Goal: Task Accomplishment & Management: Complete application form

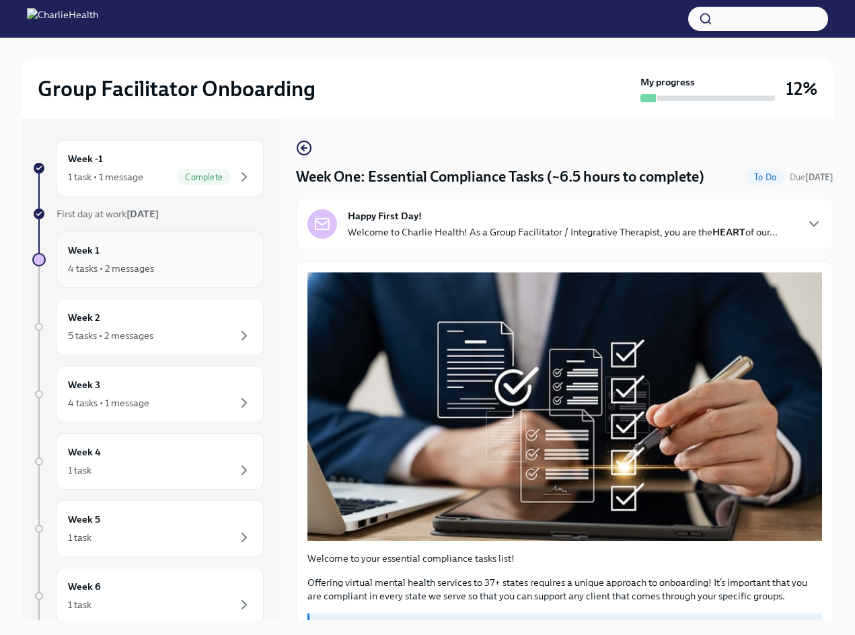
click at [154, 265] on div "4 tasks • 2 messages" at bounding box center [111, 268] width 86 height 13
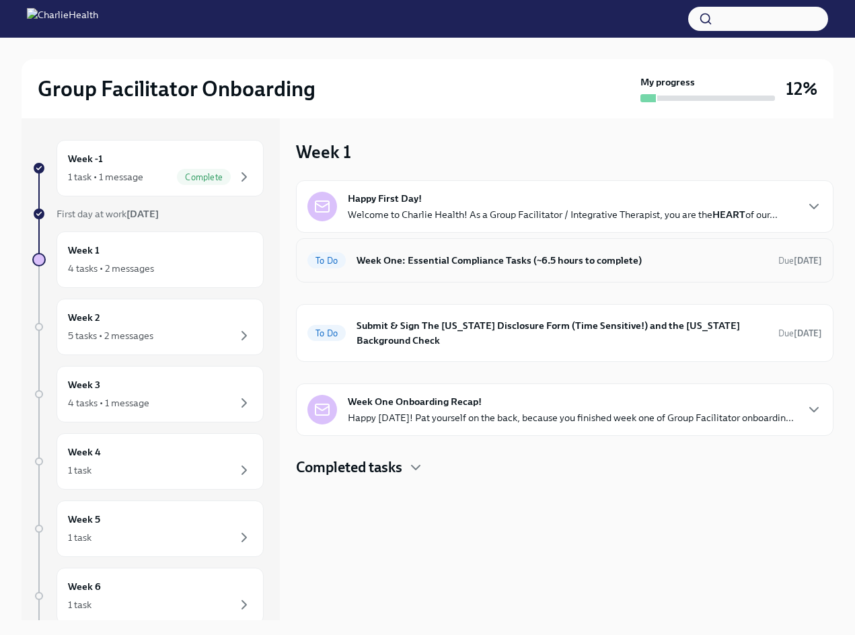
click at [410, 268] on h6 "Week One: Essential Compliance Tasks (~6.5 hours to complete)" at bounding box center [561, 260] width 411 height 15
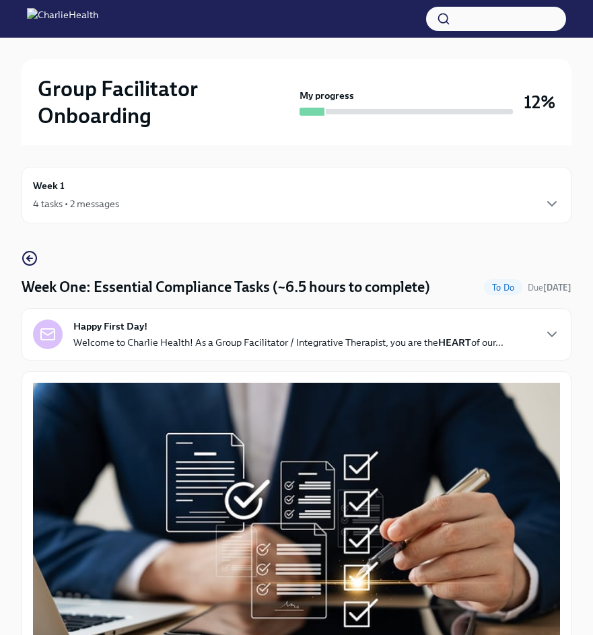
click at [56, 182] on h6 "Week 1" at bounding box center [49, 185] width 32 height 15
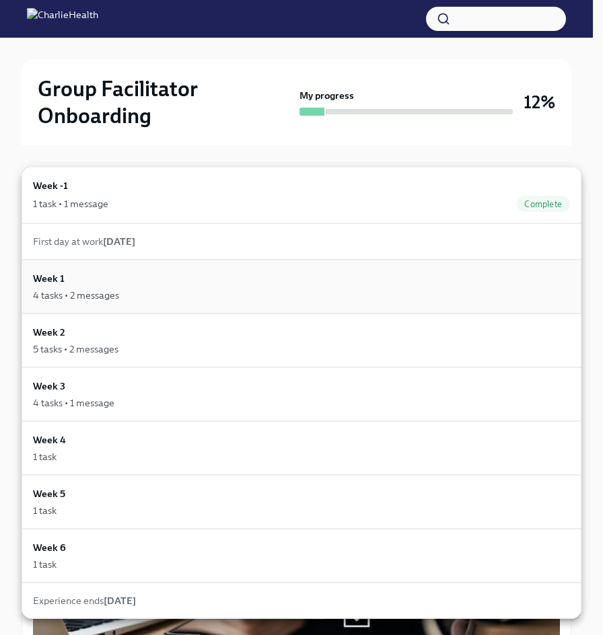
click at [75, 293] on div "4 tasks • 2 messages" at bounding box center [76, 295] width 86 height 13
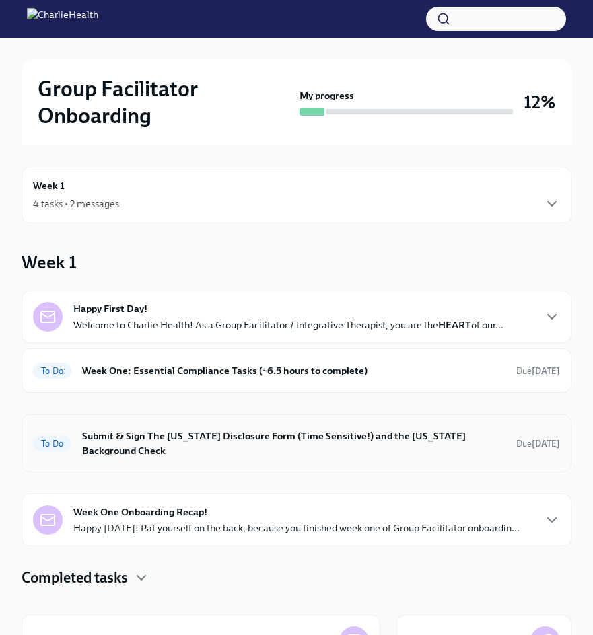
click at [133, 430] on h6 "Submit & Sign The [US_STATE] Disclosure Form (Time Sensitive!) and the [US_STAT…" at bounding box center [293, 443] width 423 height 30
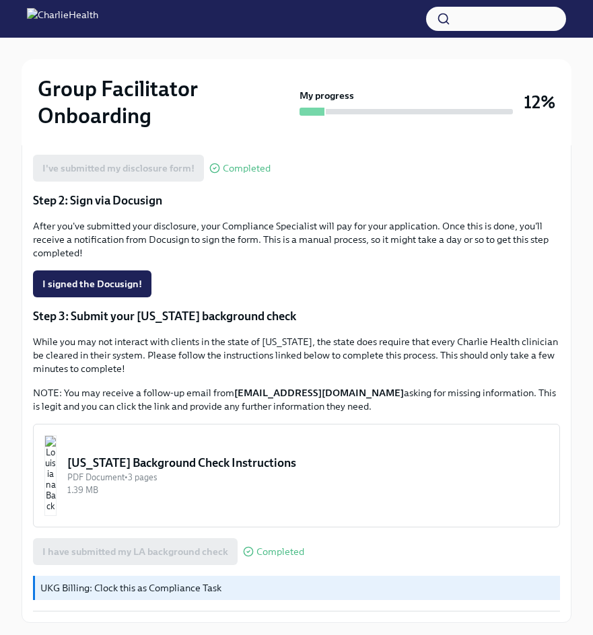
scroll to position [383, 0]
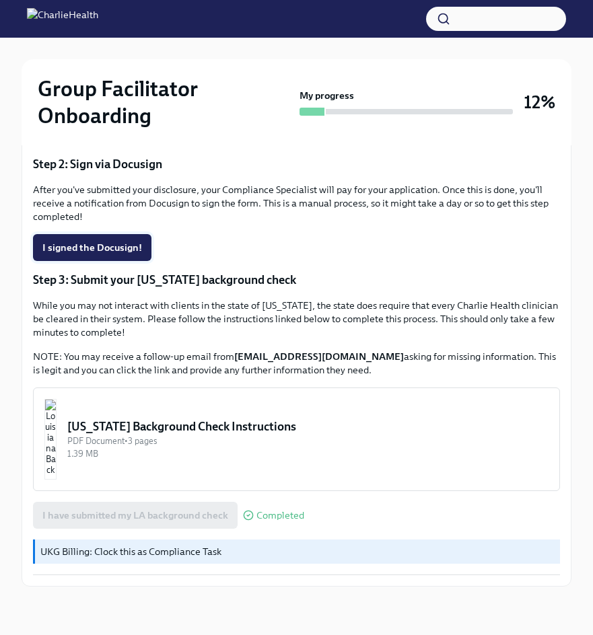
click at [89, 254] on button "I signed the Docusign!" at bounding box center [92, 247] width 118 height 27
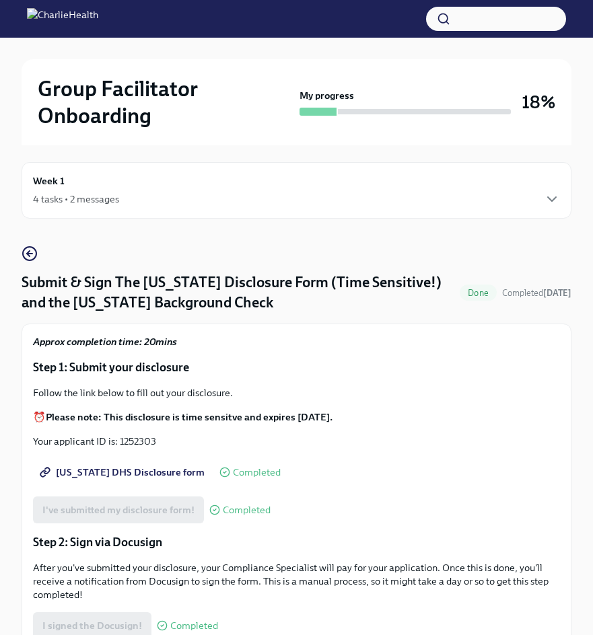
scroll to position [0, 0]
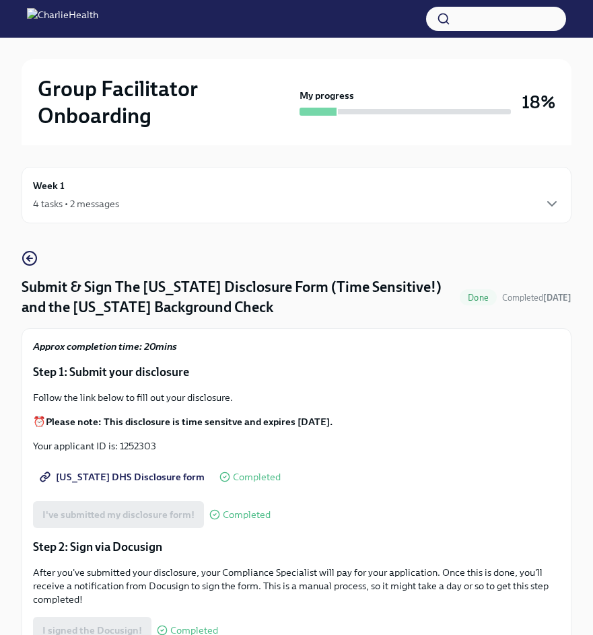
click at [54, 211] on div "4 tasks • 2 messages" at bounding box center [296, 204] width 527 height 16
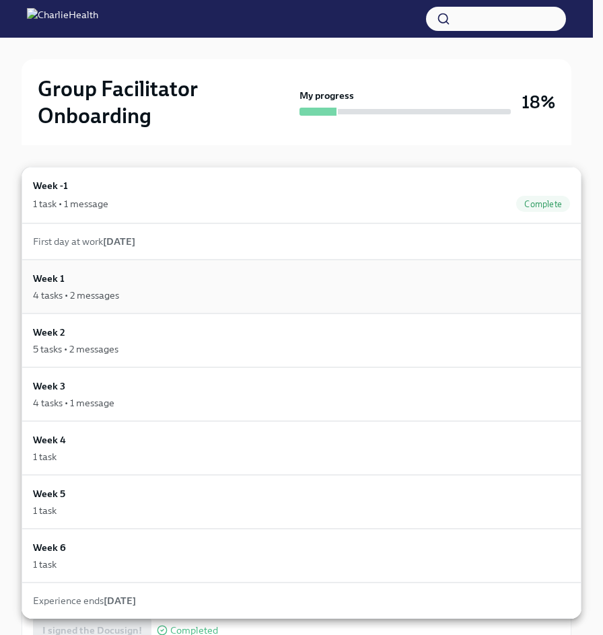
click at [86, 308] on div "Week 1 4 tasks • 2 messages" at bounding box center [302, 287] width 560 height 54
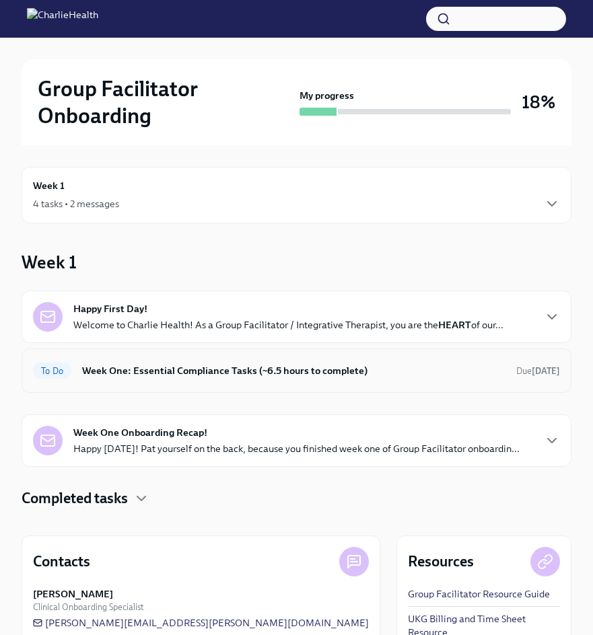
click at [130, 376] on h6 "Week One: Essential Compliance Tasks (~6.5 hours to complete)" at bounding box center [293, 370] width 423 height 15
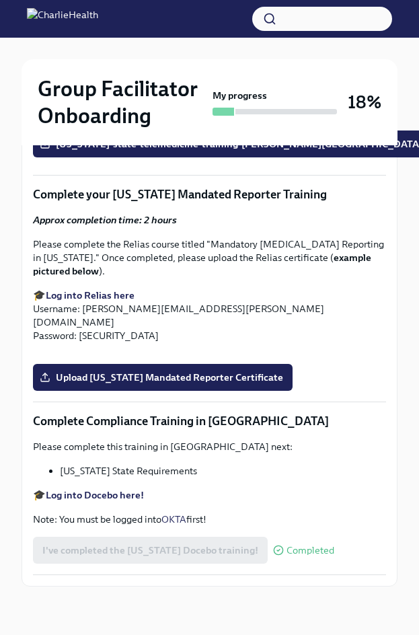
scroll to position [2737, 0]
click at [196, 384] on span "Upload [US_STATE] Mandated Reporter Certificate" at bounding box center [162, 377] width 241 height 13
click at [0, 0] on input "Upload [US_STATE] Mandated Reporter Certificate" at bounding box center [0, 0] width 0 height 0
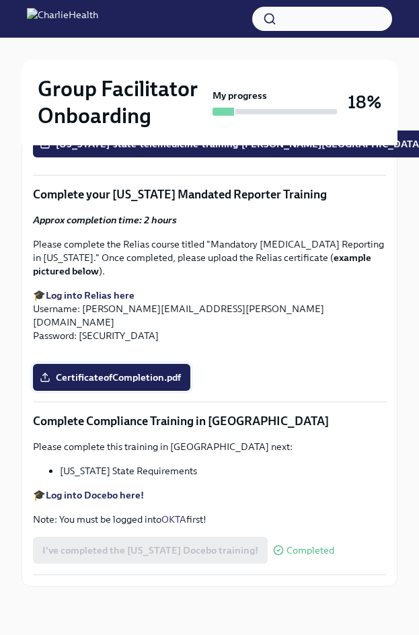
click at [107, 384] on span "CertificateofCompletion.pdf" at bounding box center [111, 377] width 139 height 13
click at [0, 0] on input "CertificateofCompletion.pdf" at bounding box center [0, 0] width 0 height 0
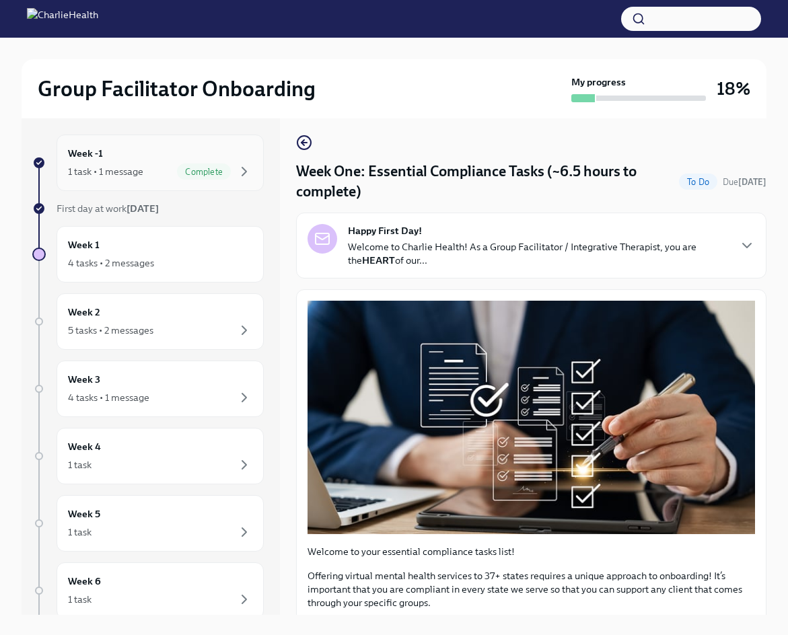
scroll to position [0, 0]
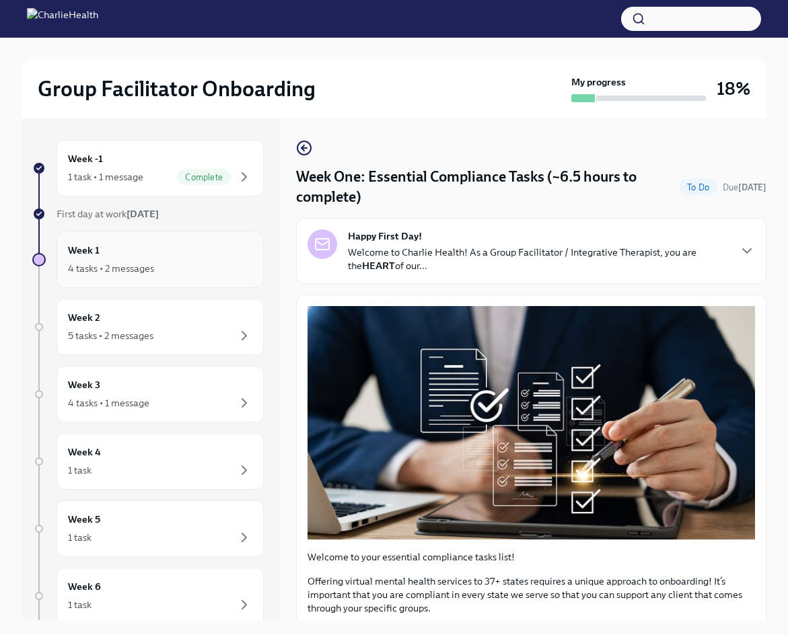
click at [95, 256] on h6 "Week 1" at bounding box center [84, 250] width 32 height 15
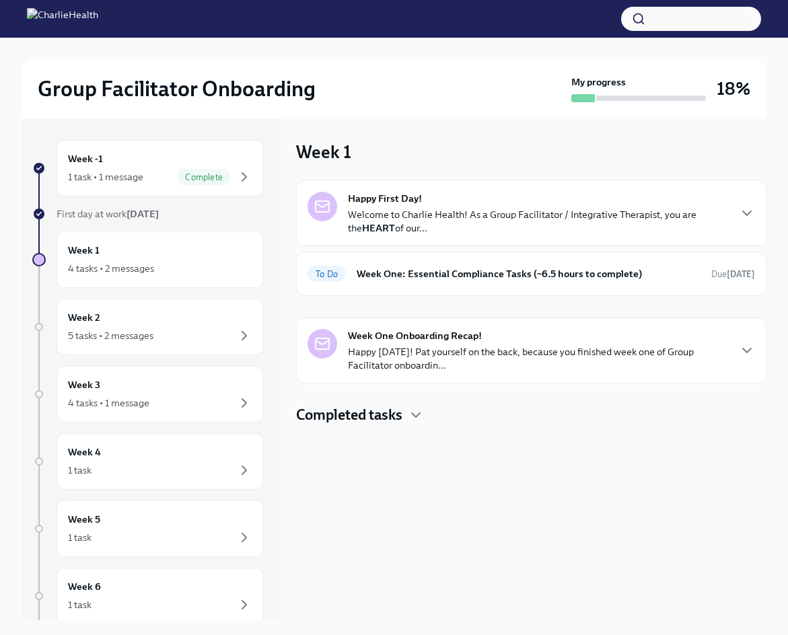
click at [506, 357] on p "Happy [DATE]! Pat yourself on the back, because you finished week one of Group …" at bounding box center [538, 358] width 380 height 27
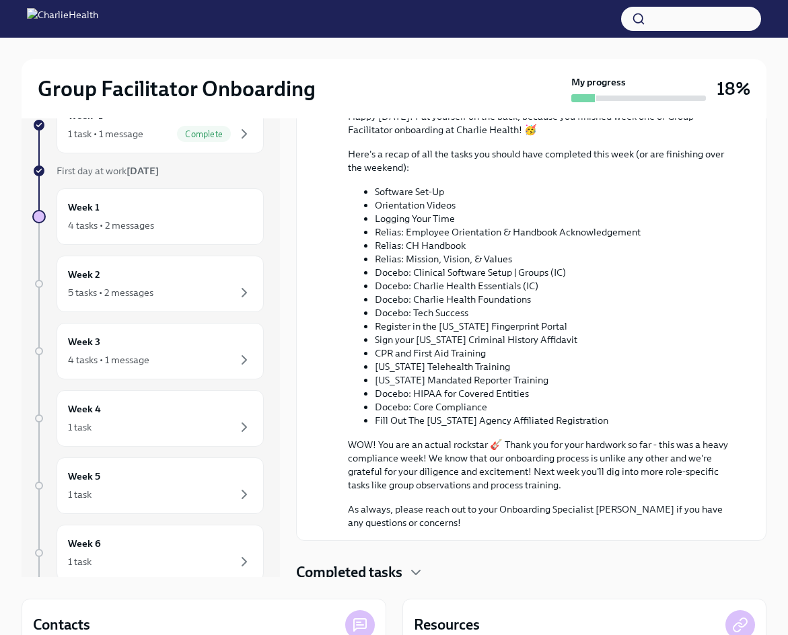
scroll to position [67, 0]
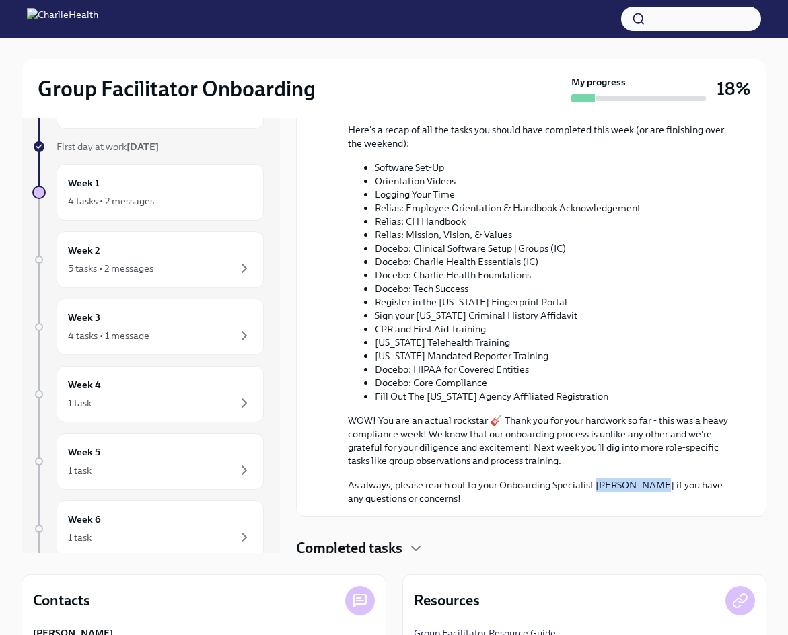
drag, startPoint x: 652, startPoint y: 479, endPoint x: 594, endPoint y: 480, distance: 58.5
click at [594, 480] on p "As always, please reach out to your Onboarding Specialist [PERSON_NAME] if you …" at bounding box center [540, 491] width 385 height 27
copy p "[PERSON_NAME]"
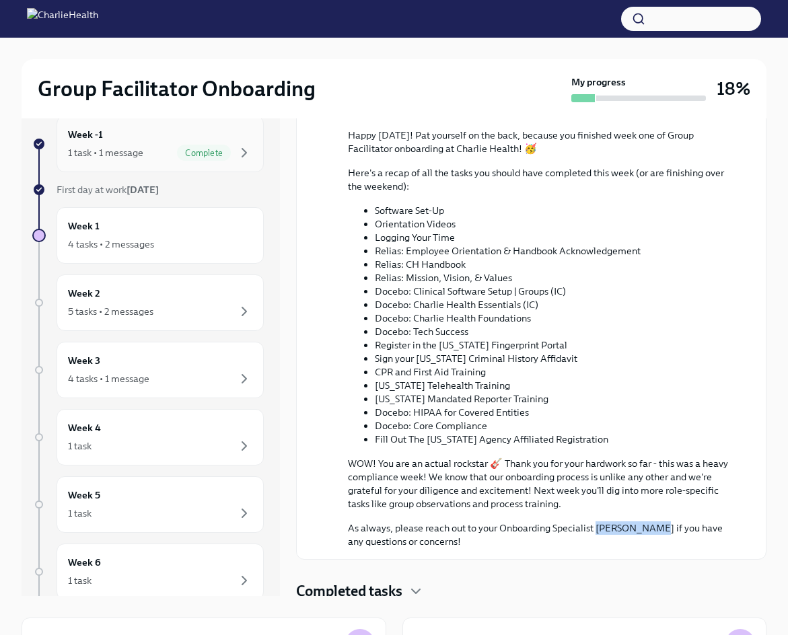
scroll to position [0, 0]
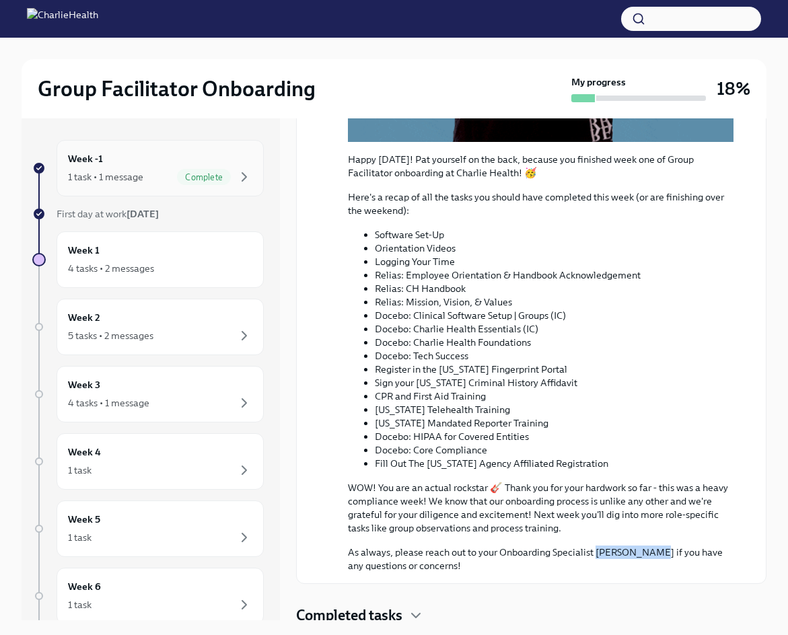
click at [151, 157] on div "Week -1 1 task • 1 message Complete" at bounding box center [160, 168] width 184 height 34
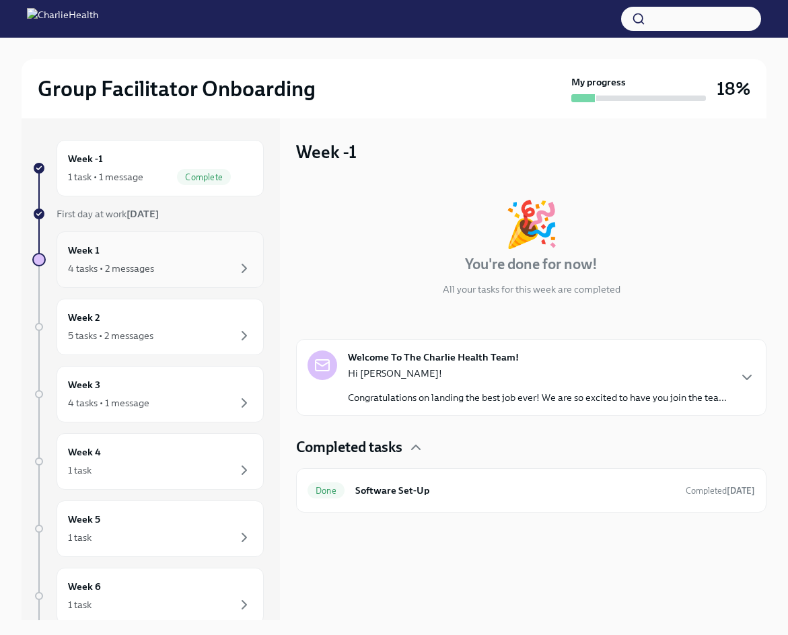
click at [178, 277] on div "Week 1 4 tasks • 2 messages" at bounding box center [159, 259] width 207 height 56
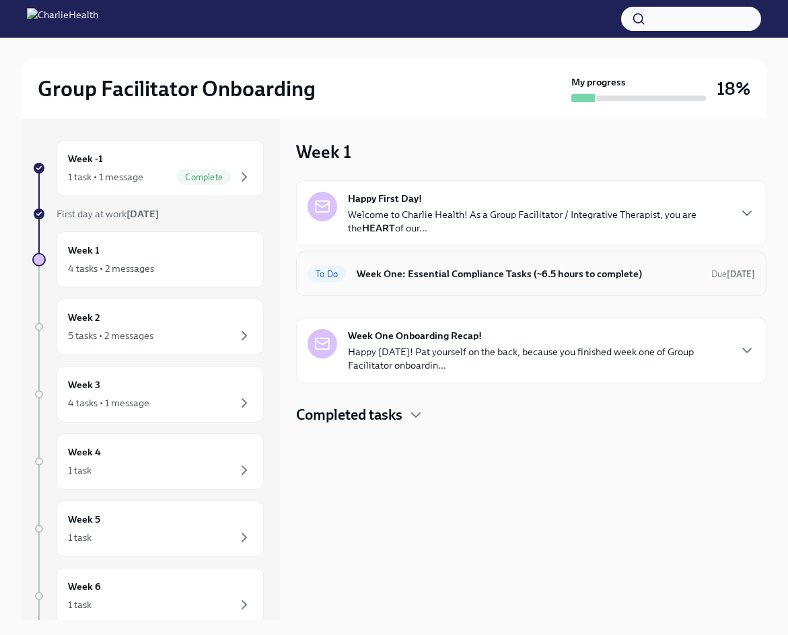
click at [475, 264] on div "To Do Week One: Essential Compliance Tasks (~6.5 hours to complete) Due [DATE]" at bounding box center [530, 274] width 447 height 22
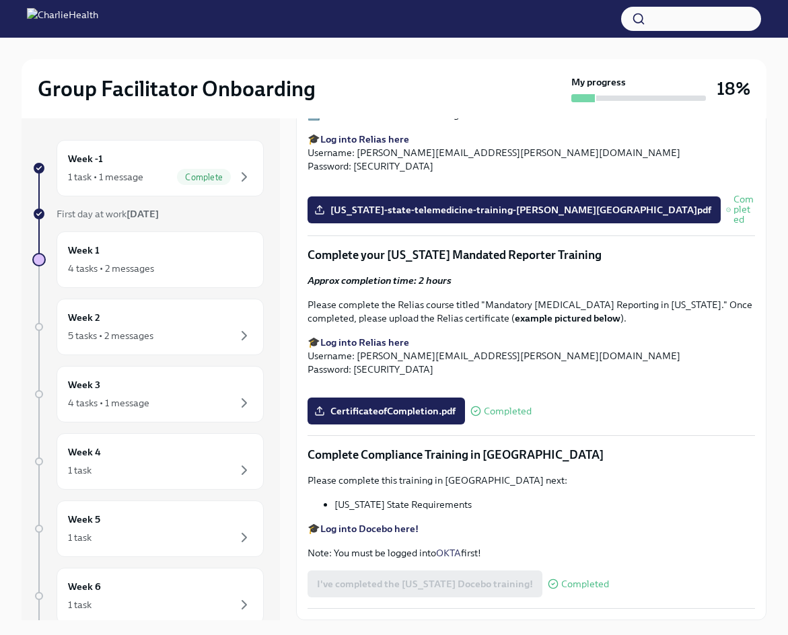
scroll to position [2602, 0]
click at [167, 322] on div "Week 2 5 tasks • 2 messages" at bounding box center [160, 327] width 184 height 34
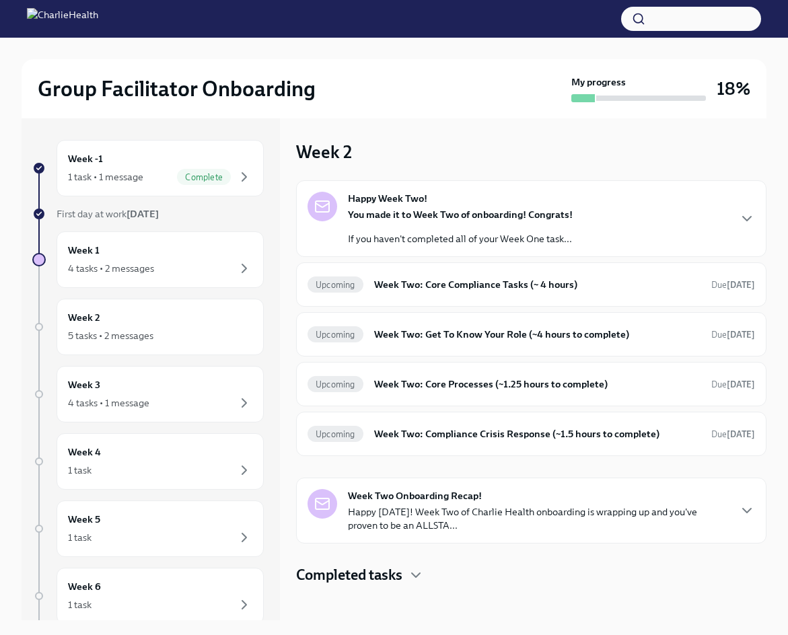
click at [512, 239] on p "If you haven't completed all of your Week One task..." at bounding box center [460, 238] width 225 height 13
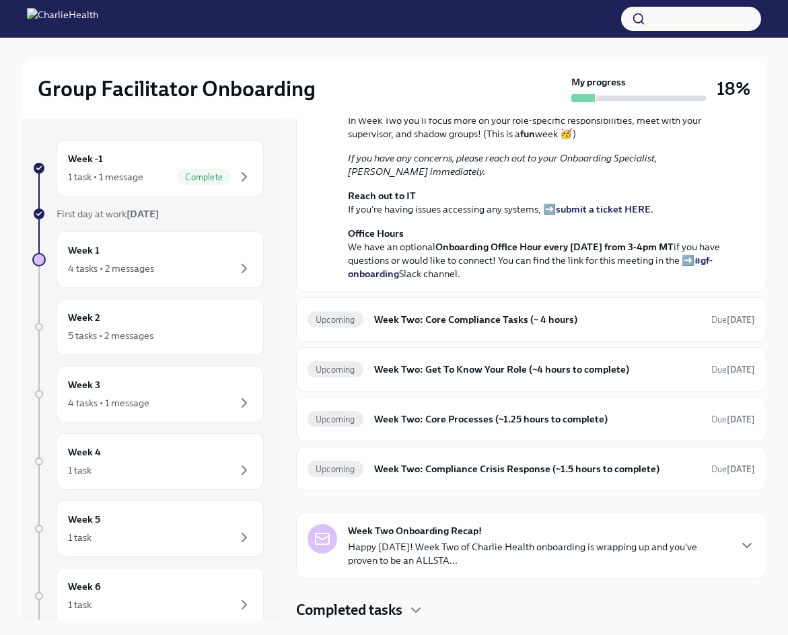
scroll to position [392, 0]
click at [447, 326] on h6 "Week Two: Core Compliance Tasks (~ 4 hours)" at bounding box center [537, 319] width 326 height 15
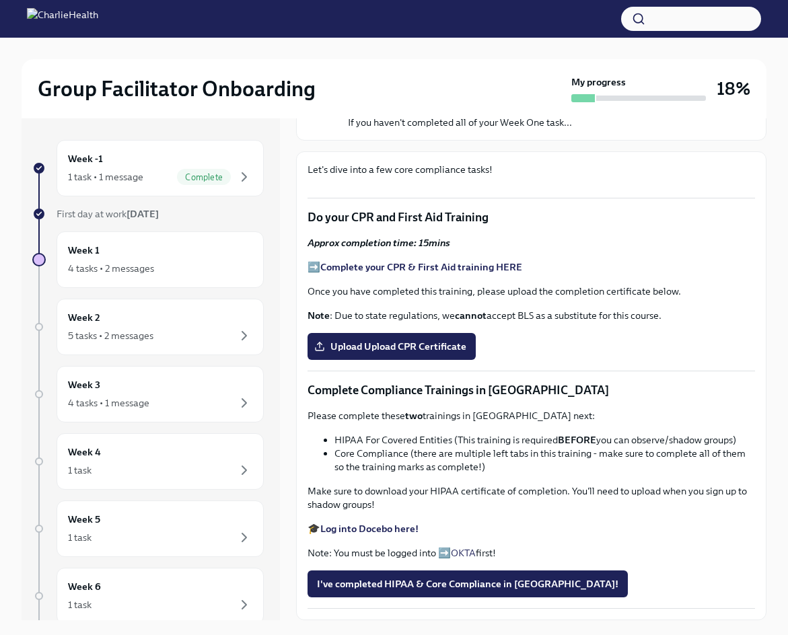
scroll to position [538, 0]
click at [411, 273] on strong "Complete your CPR & First Aid training HERE" at bounding box center [421, 267] width 202 height 12
click at [445, 353] on span "Upload Upload CPR Certificate" at bounding box center [391, 346] width 149 height 13
click at [0, 0] on input "Upload Upload CPR Certificate" at bounding box center [0, 0] width 0 height 0
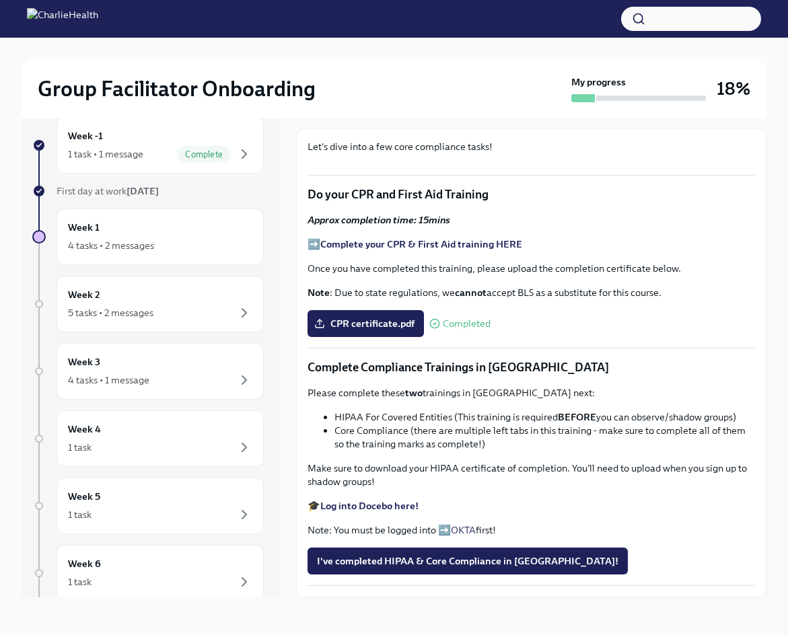
scroll to position [571, 0]
click at [383, 502] on strong "Log into Docebo here!" at bounding box center [369, 506] width 98 height 12
